Goal: Check status: Check status

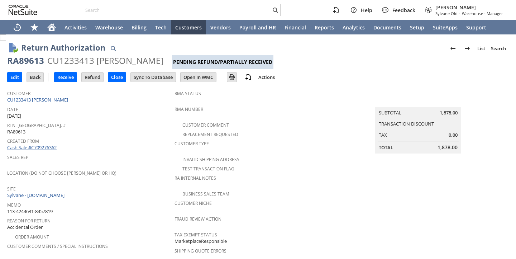
click at [51, 145] on link "Cash Sale #C709276362" at bounding box center [31, 147] width 49 height 6
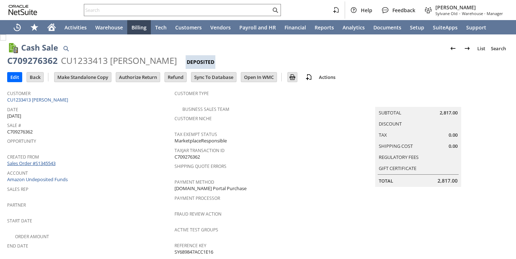
click at [57, 161] on span at bounding box center [57, 163] width 2 height 6
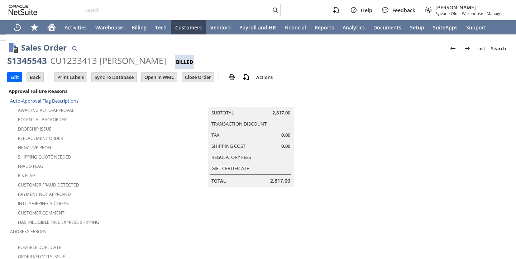
scroll to position [536, 0]
